Goal: Task Accomplishment & Management: Complete application form

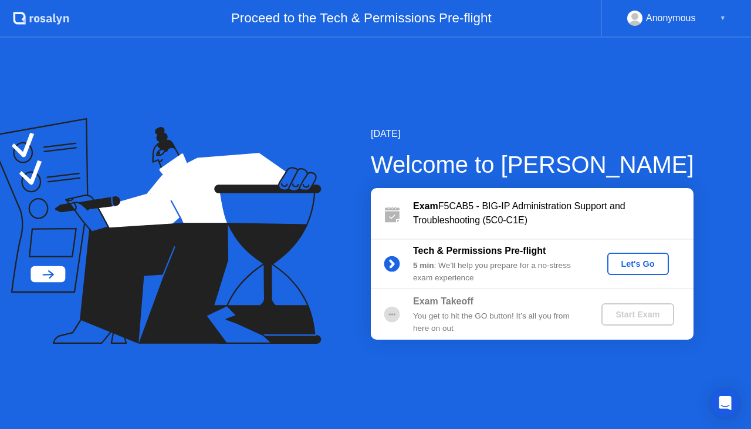
click at [637, 264] on div "Let's Go" at bounding box center [638, 263] width 52 height 9
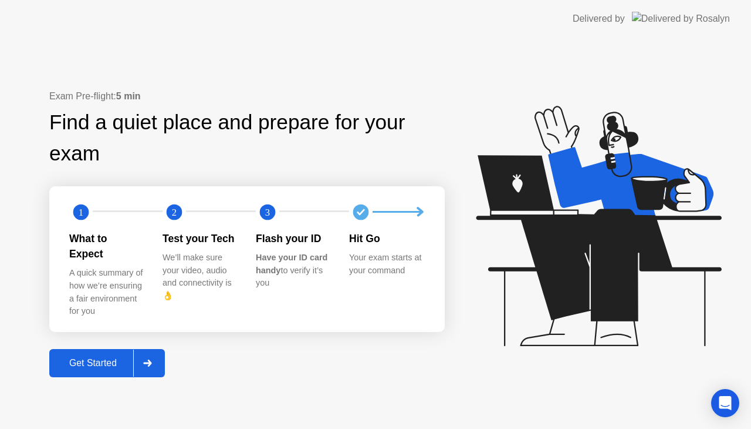
click at [100, 357] on div "Get Started" at bounding box center [93, 362] width 80 height 11
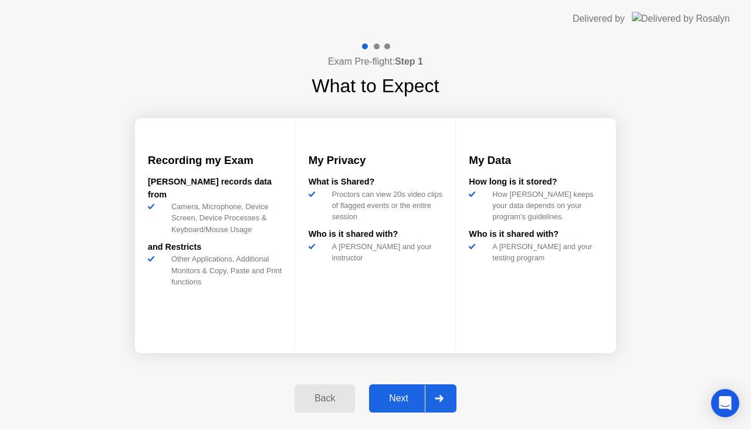
click at [387, 387] on button "Next" at bounding box center [412, 398] width 87 height 28
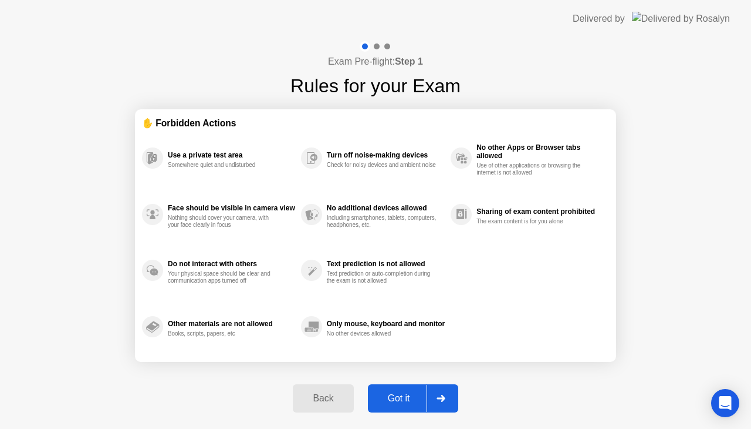
click at [387, 387] on button "Got it" at bounding box center [413, 398] width 90 height 28
select select "**********"
select select "*******"
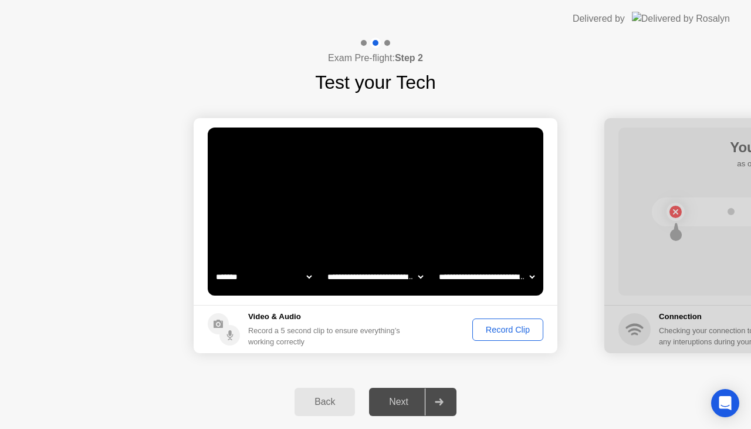
click at [515, 320] on button "Record Clip" at bounding box center [508, 329] width 71 height 22
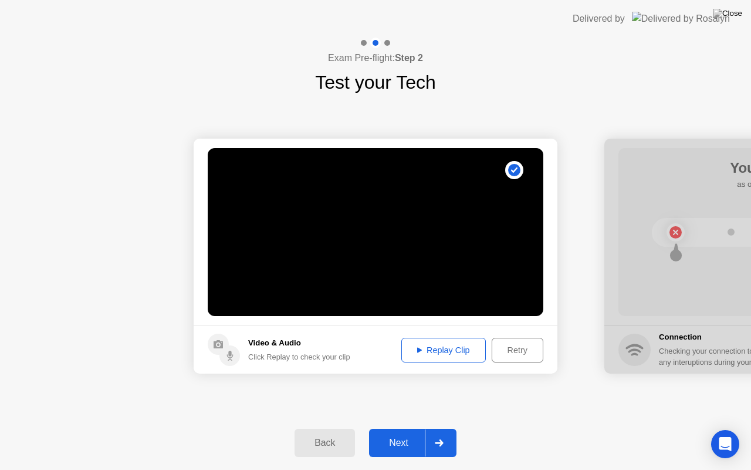
click at [444, 349] on div "Replay Clip" at bounding box center [444, 349] width 76 height 9
click at [403, 428] on div "Next" at bounding box center [399, 442] width 52 height 11
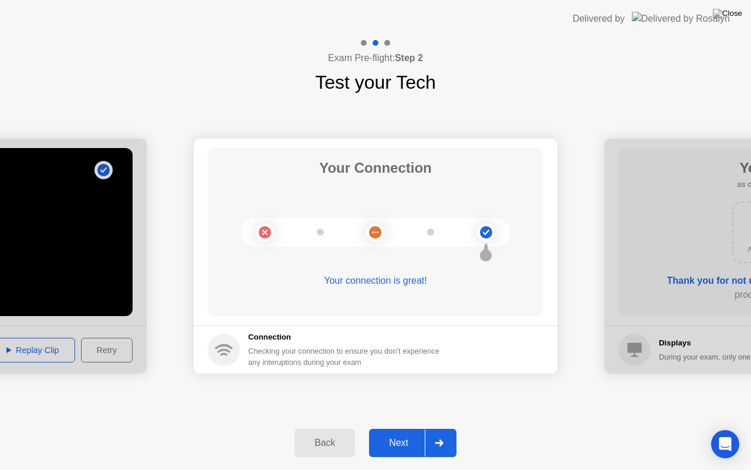
click at [403, 428] on div "Next" at bounding box center [399, 442] width 52 height 11
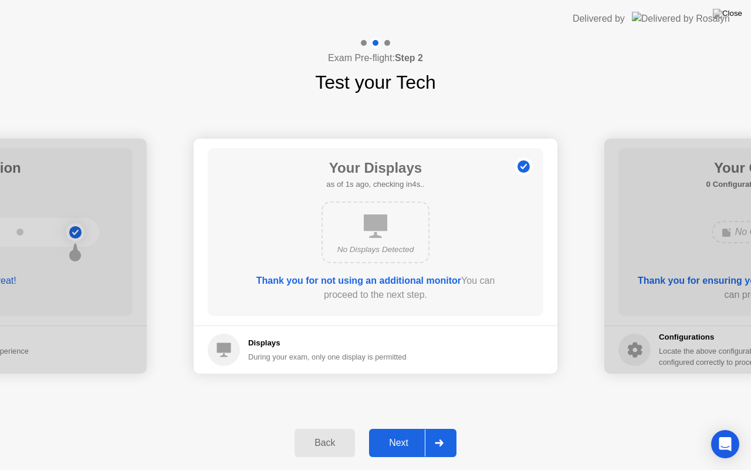
click at [403, 428] on div "Next" at bounding box center [399, 442] width 52 height 11
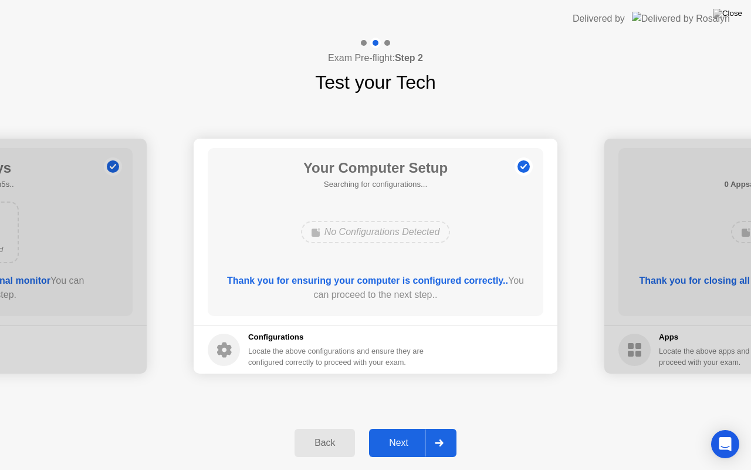
click at [403, 428] on div "Next" at bounding box center [399, 442] width 52 height 11
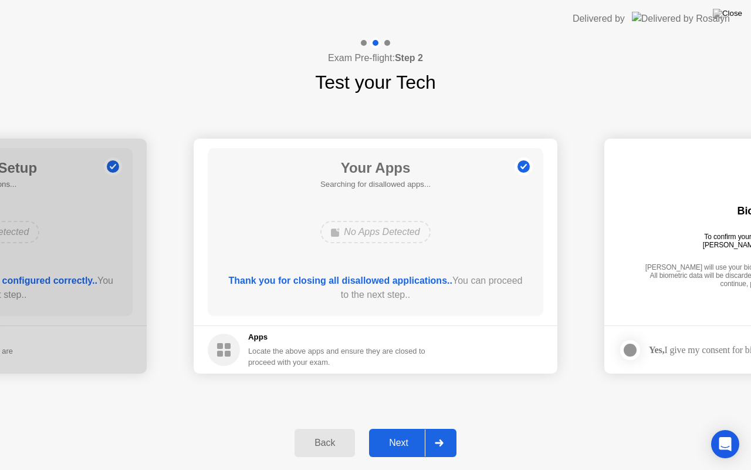
click at [403, 428] on div "Next" at bounding box center [399, 442] width 52 height 11
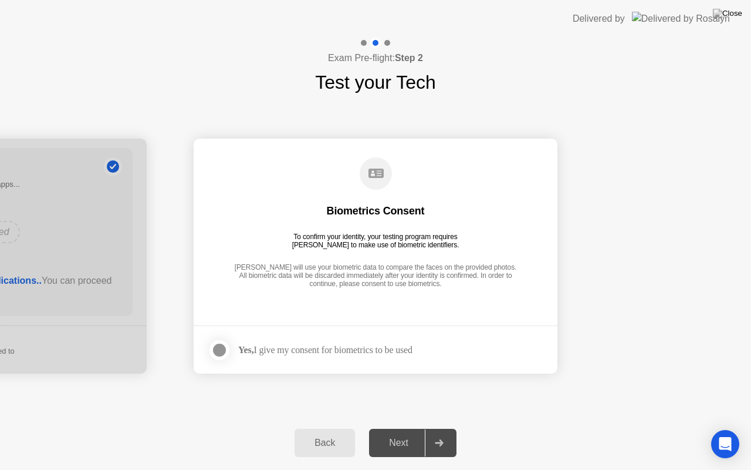
click at [302, 351] on div "Yes, I give my consent for biometrics to be used" at bounding box center [325, 349] width 174 height 11
click at [225, 351] on div at bounding box center [219, 350] width 14 height 14
click at [399, 428] on button "Next" at bounding box center [412, 443] width 87 height 28
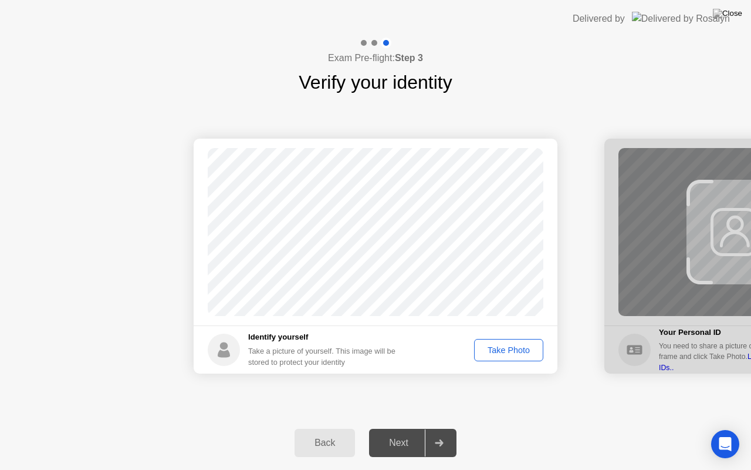
click at [498, 346] on div "Take Photo" at bounding box center [508, 349] width 61 height 9
click at [395, 428] on div "Next" at bounding box center [399, 442] width 52 height 11
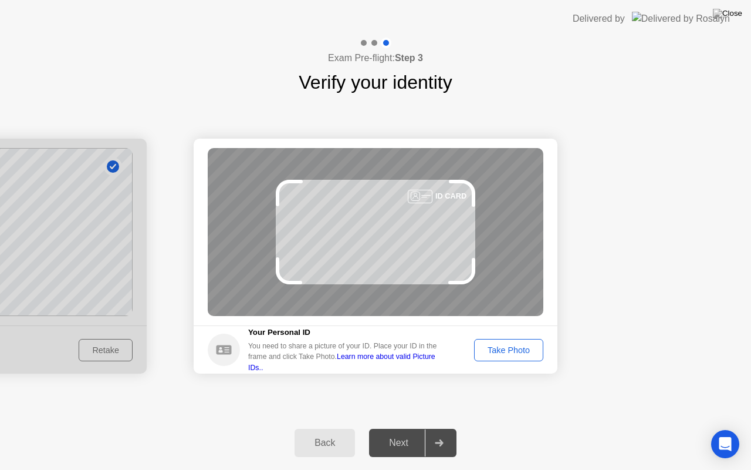
click at [504, 347] on div "Take Photo" at bounding box center [508, 349] width 61 height 9
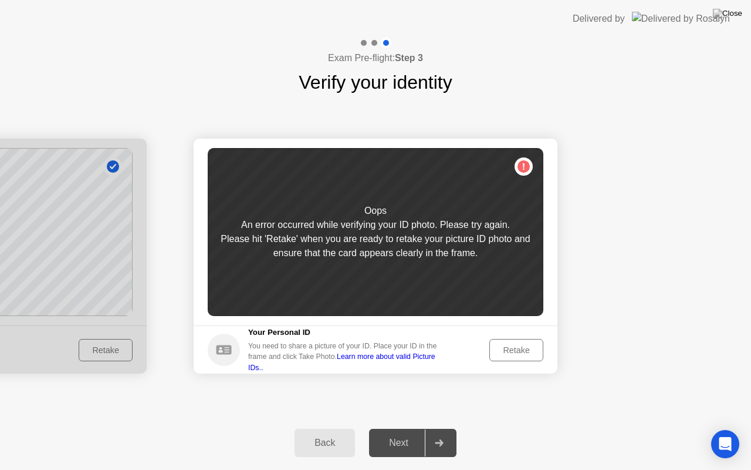
click at [505, 351] on div "Retake" at bounding box center [517, 349] width 46 height 9
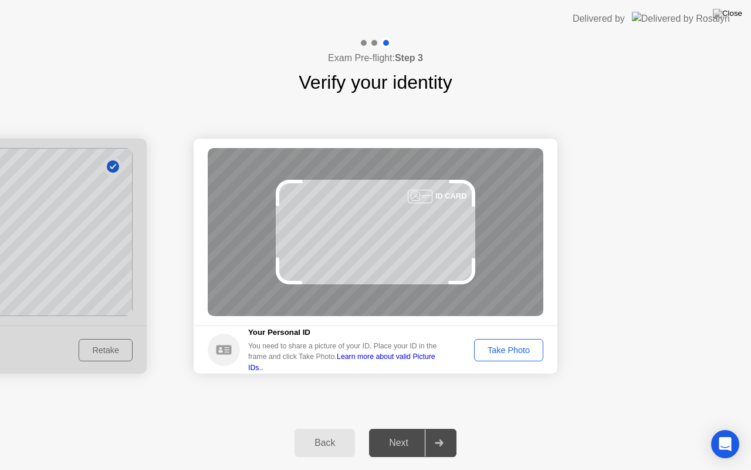
click at [490, 348] on div "Take Photo" at bounding box center [508, 349] width 61 height 9
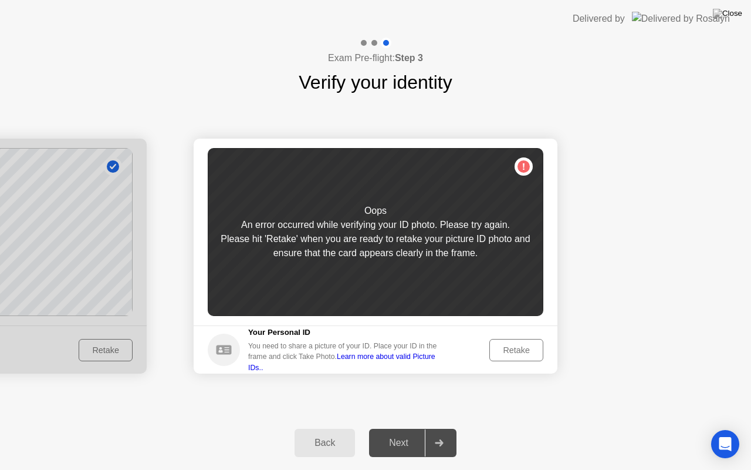
click at [519, 357] on button "Retake" at bounding box center [517, 350] width 54 height 22
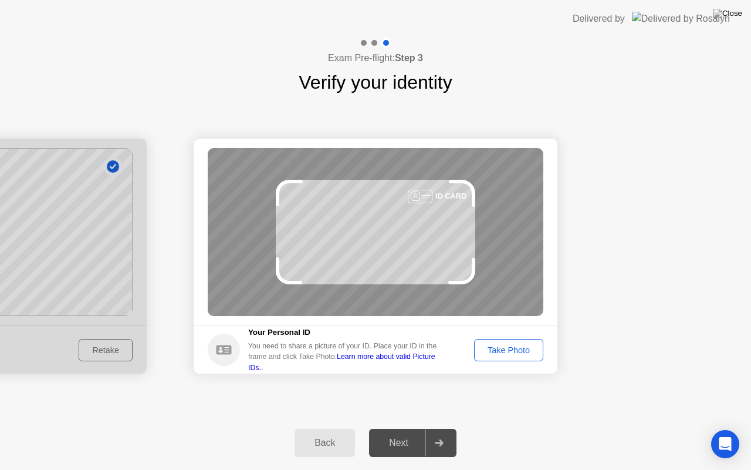
click at [520, 355] on div "Take Photo" at bounding box center [508, 349] width 61 height 9
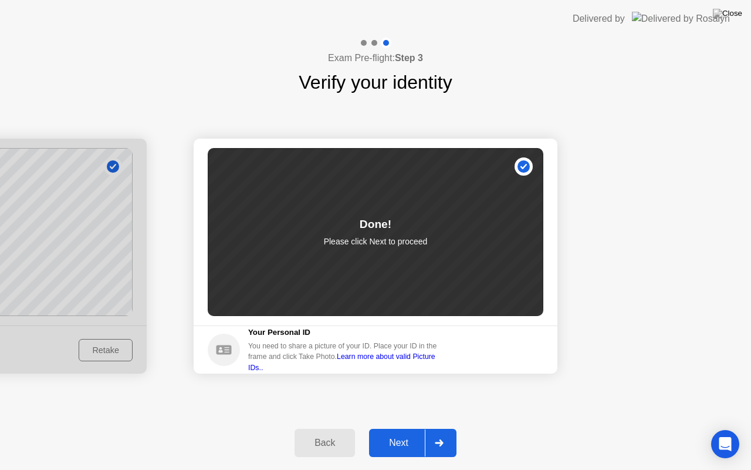
click at [408, 428] on div "Next" at bounding box center [399, 442] width 52 height 11
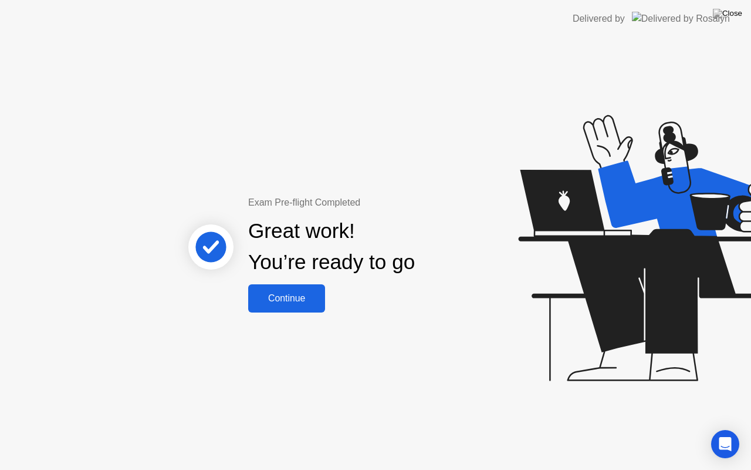
click at [311, 293] on div "Continue" at bounding box center [287, 298] width 70 height 11
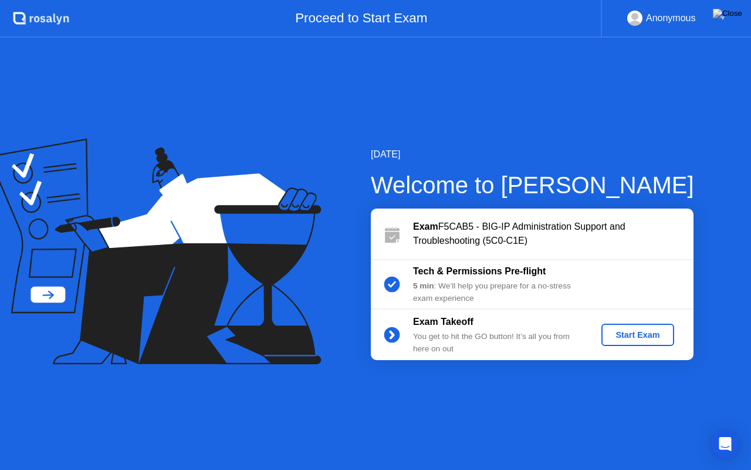
click at [647, 336] on div "Start Exam" at bounding box center [637, 334] width 63 height 9
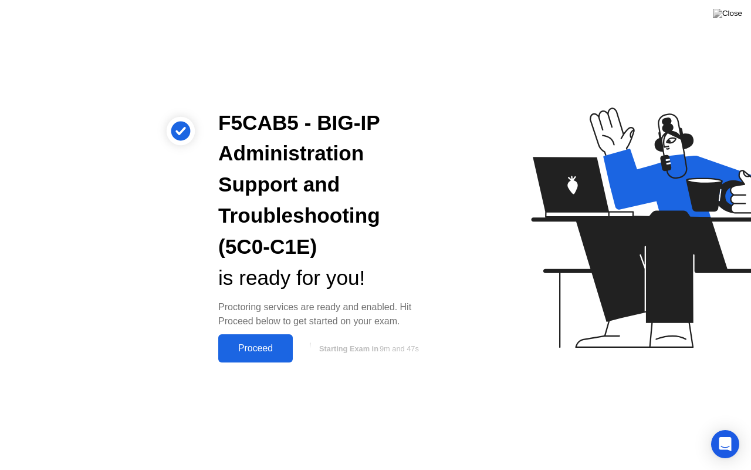
click at [251, 356] on button "Proceed" at bounding box center [255, 348] width 75 height 28
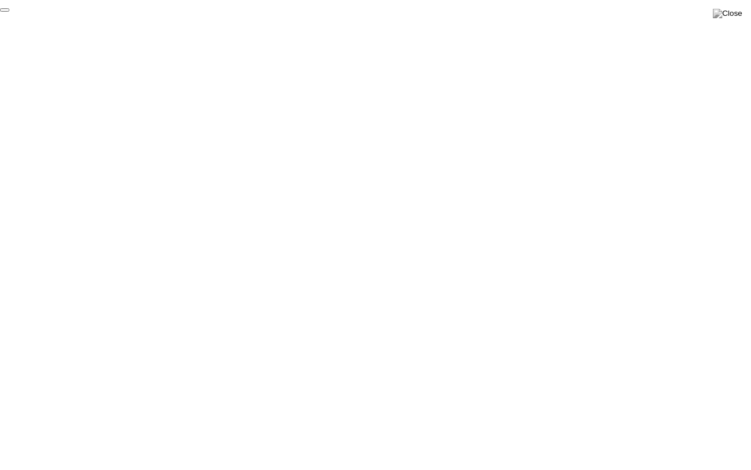
click div "End Proctoring Session"
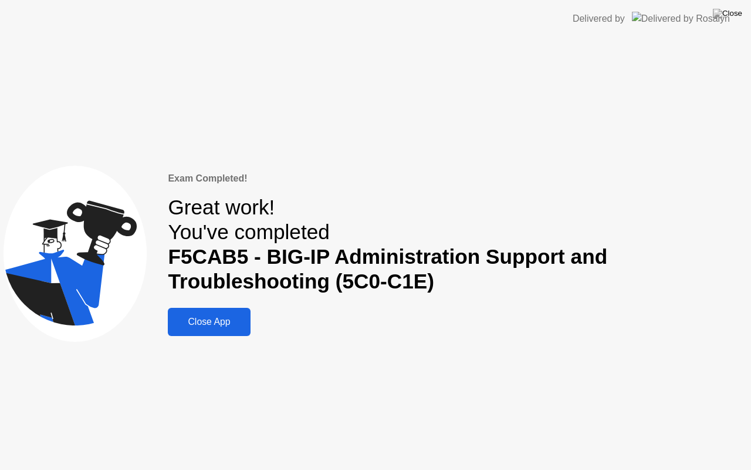
click at [218, 322] on div "Close App" at bounding box center [208, 321] width 75 height 11
